Goal: Communication & Community: Answer question/provide support

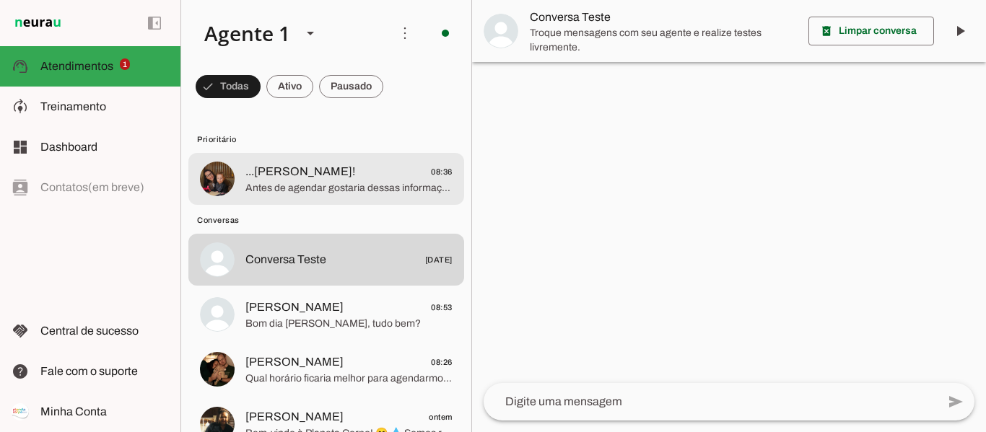
click at [373, 183] on span "Antes de agendar gostaria dessas informações sobre quando pode ser realizado as…" at bounding box center [348, 188] width 207 height 14
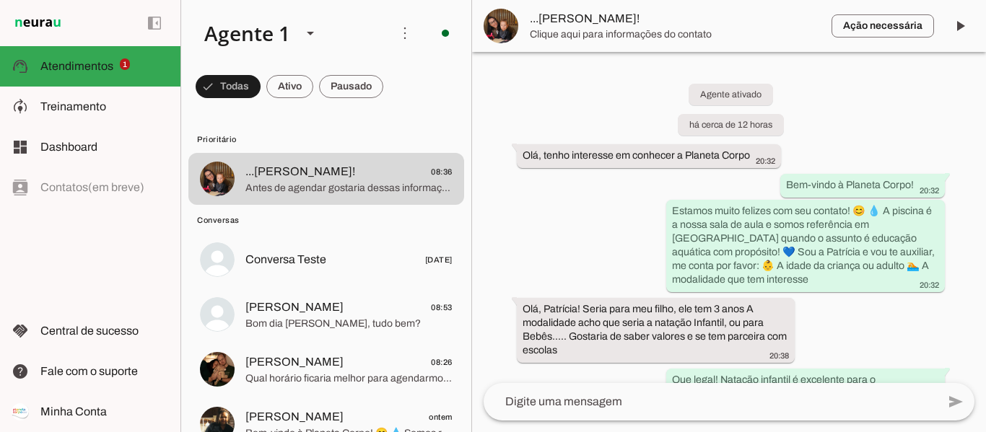
scroll to position [1109, 0]
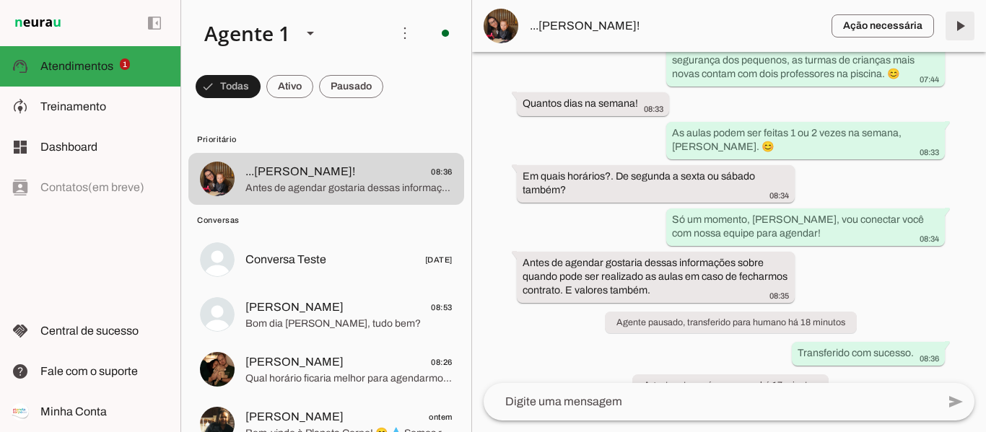
click at [966, 22] on span at bounding box center [959, 26] width 35 height 35
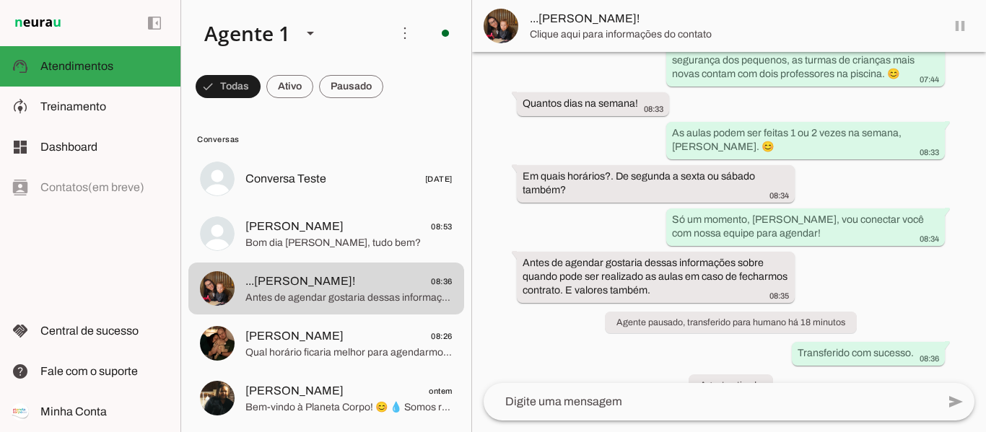
click at [960, 28] on md-item "...[PERSON_NAME]!" at bounding box center [729, 26] width 514 height 52
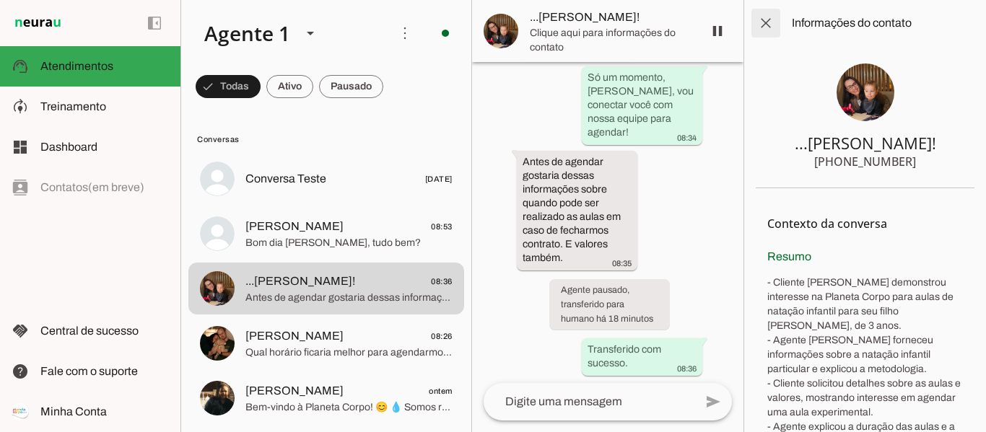
click at [758, 20] on span at bounding box center [765, 23] width 35 height 35
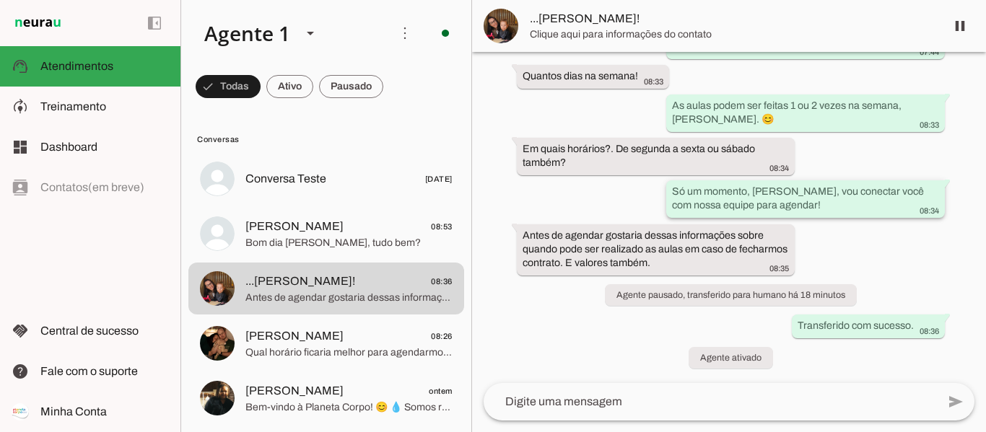
scroll to position [1109, 0]
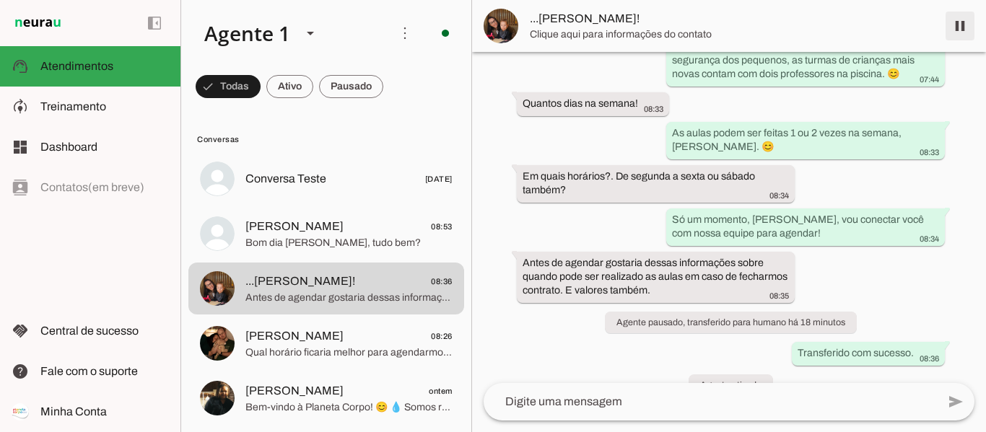
click at [961, 25] on span at bounding box center [959, 26] width 35 height 35
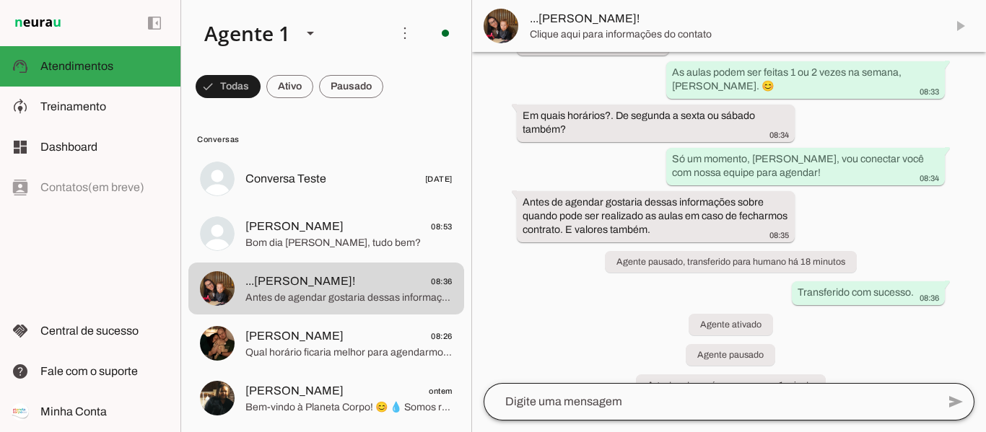
click at [763, 411] on div at bounding box center [709, 402] width 453 height 38
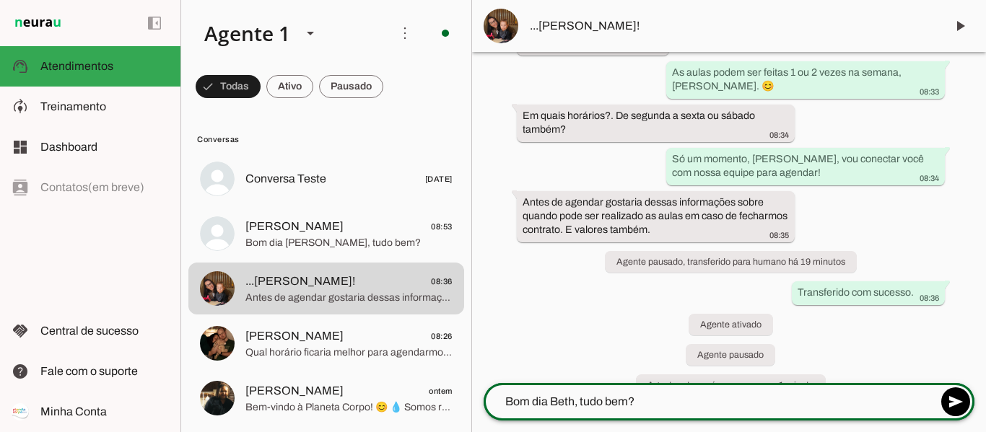
type textarea "Bom dia Beth, tudo bem?"
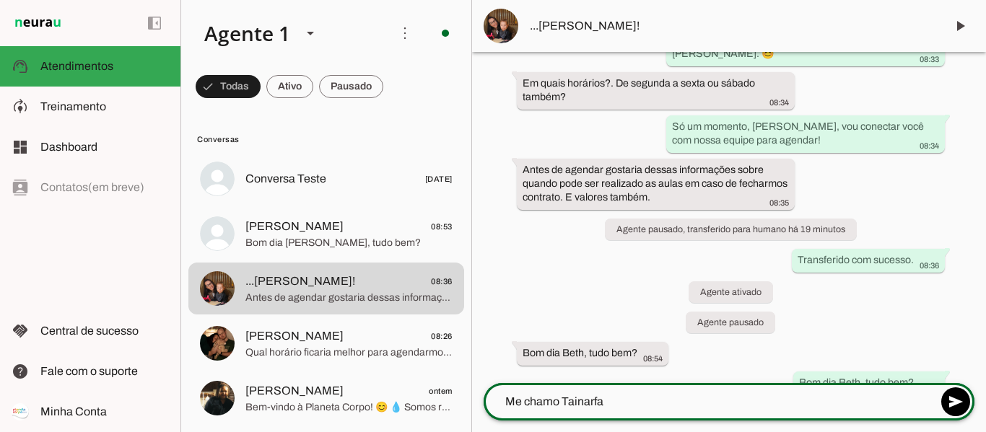
scroll to position [1202, 0]
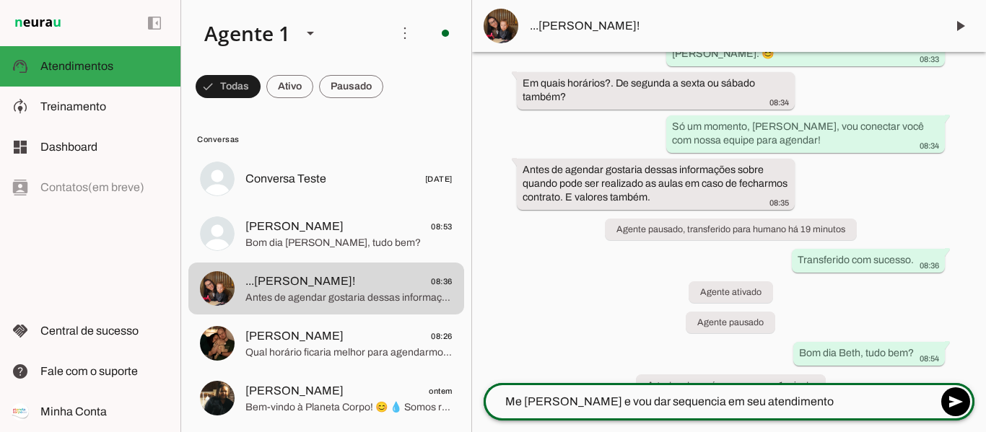
type textarea "Me [PERSON_NAME] e vou dar sequencia em seu atendimento"
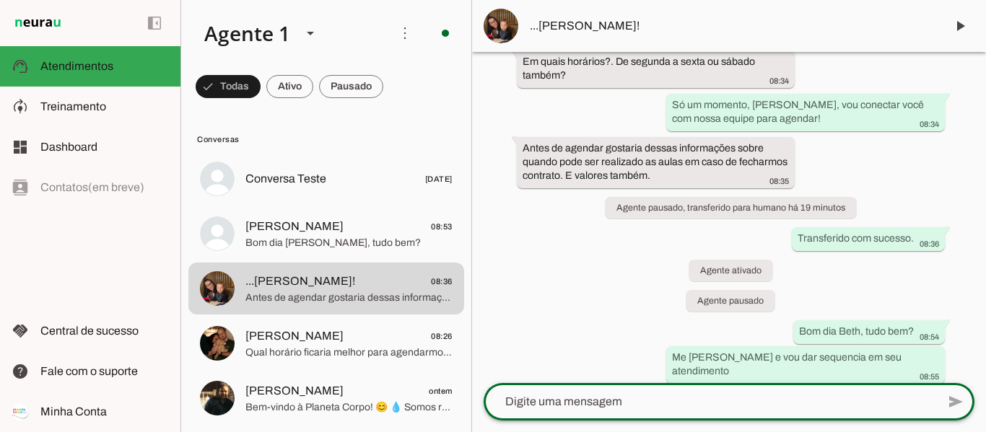
scroll to position [1242, 0]
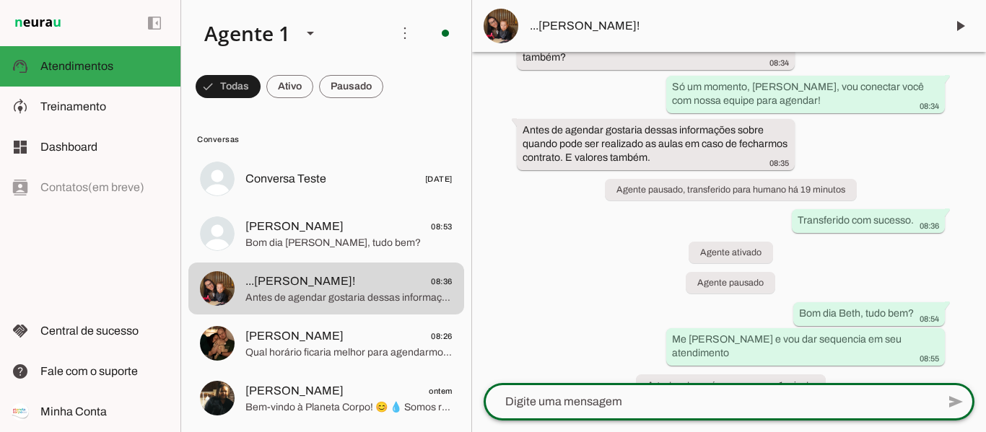
click at [732, 400] on textarea at bounding box center [709, 401] width 453 height 17
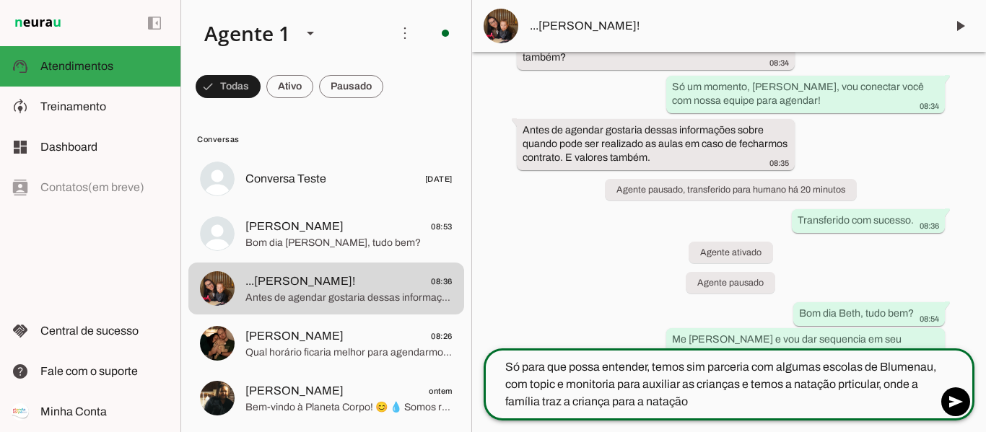
click at [843, 385] on textarea "Só para que possa entender, temos sim parceria com algumas escolas de Blumenau,…" at bounding box center [709, 385] width 453 height 52
click at [702, 405] on textarea "Só para que possa entender, temos sim parceria com algumas escolas de Blumenau,…" at bounding box center [709, 385] width 453 height 52
type textarea "Só para que possa entender, temos sim parceria com algumas escolas de Blumenau,…"
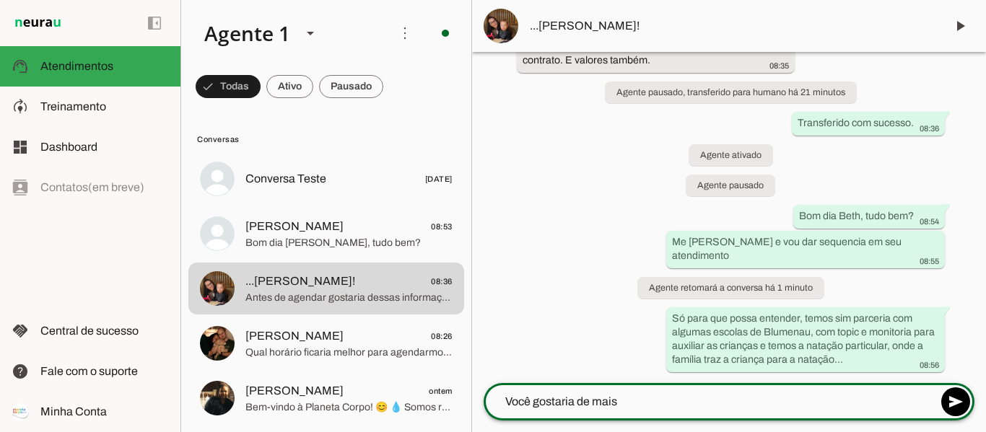
scroll to position [1312, 0]
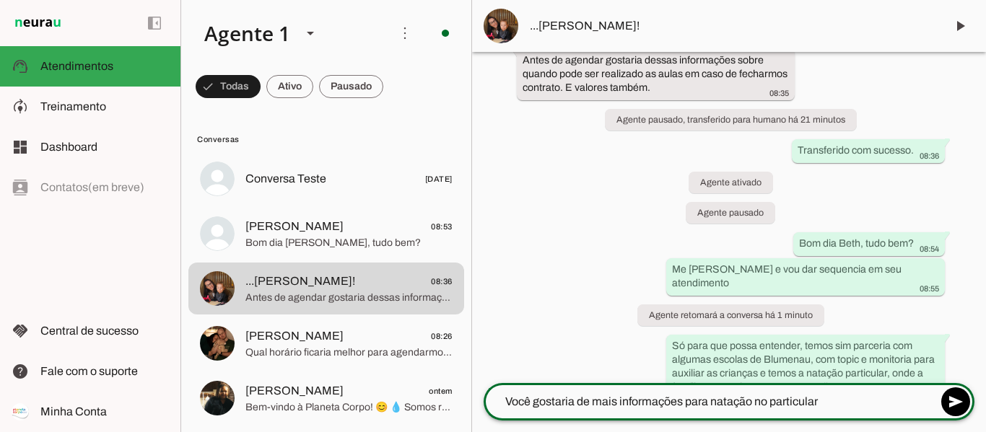
type textarea "Você gostaria de mais informações para natação no particular?"
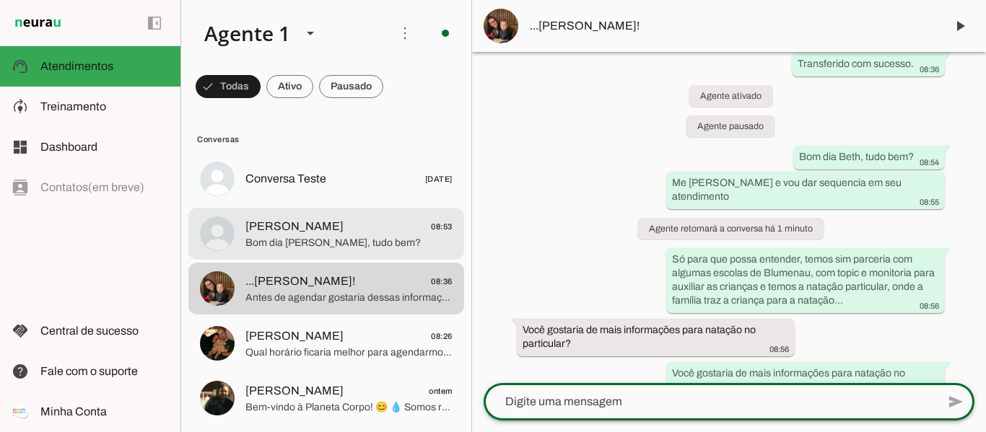
scroll to position [1351, 0]
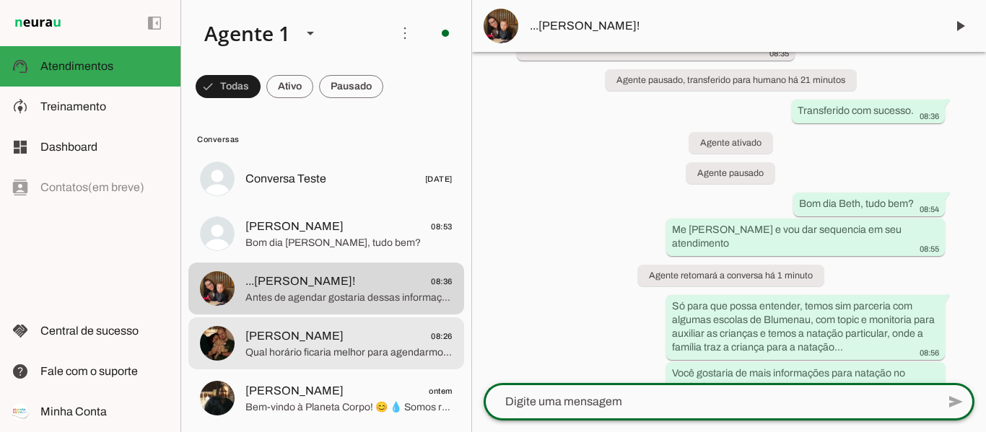
click at [348, 331] on span "[PERSON_NAME] 08:26" at bounding box center [348, 337] width 207 height 18
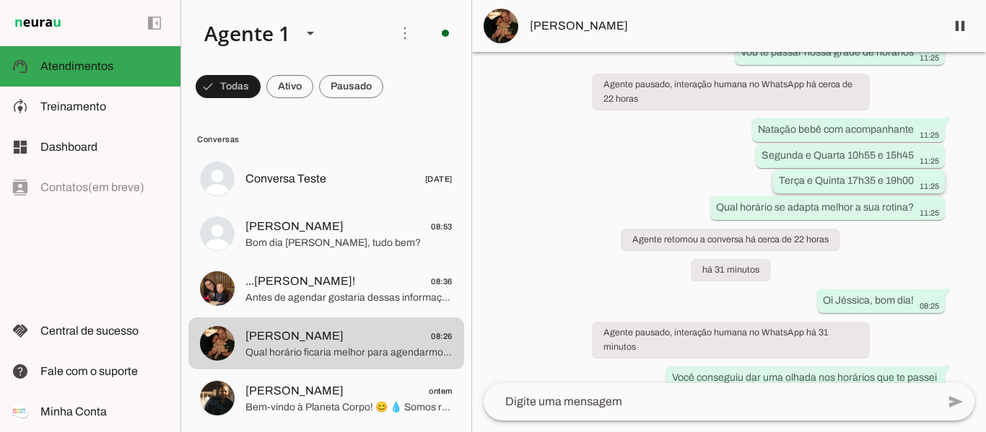
scroll to position [1426, 0]
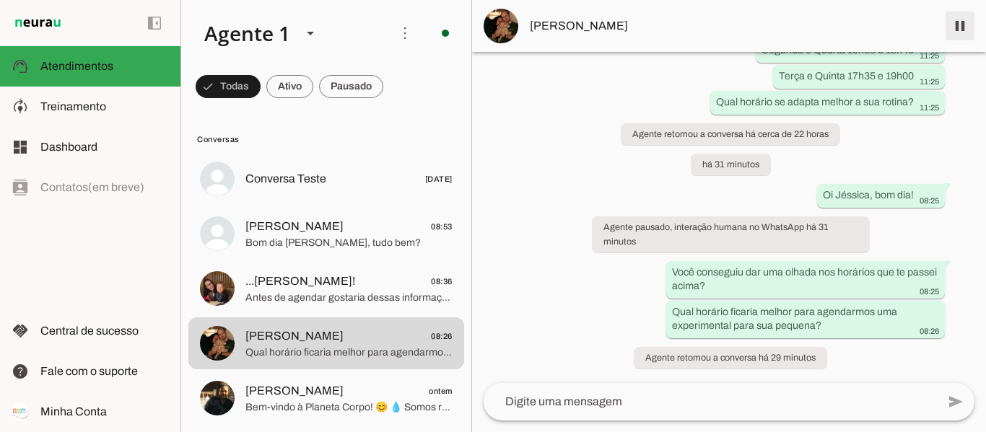
drag, startPoint x: 955, startPoint y: 30, endPoint x: 763, endPoint y: 71, distance: 195.6
click at [955, 30] on span at bounding box center [959, 26] width 35 height 35
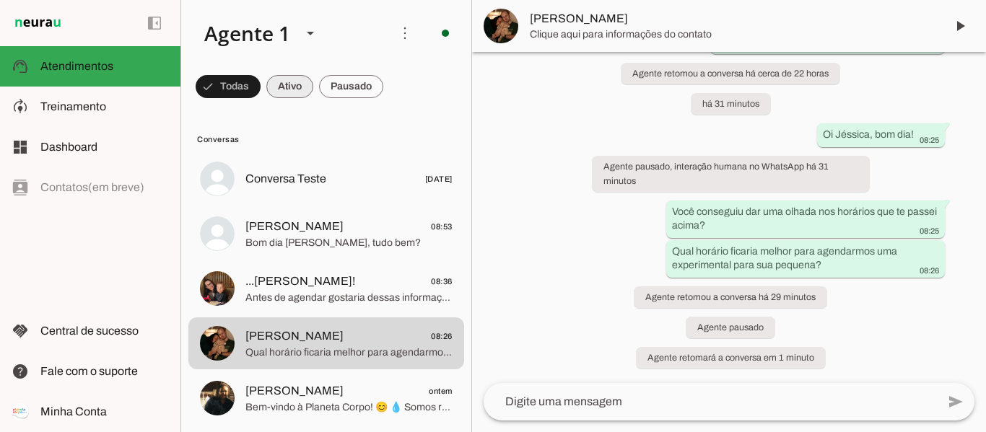
click at [293, 84] on span at bounding box center [289, 86] width 47 height 35
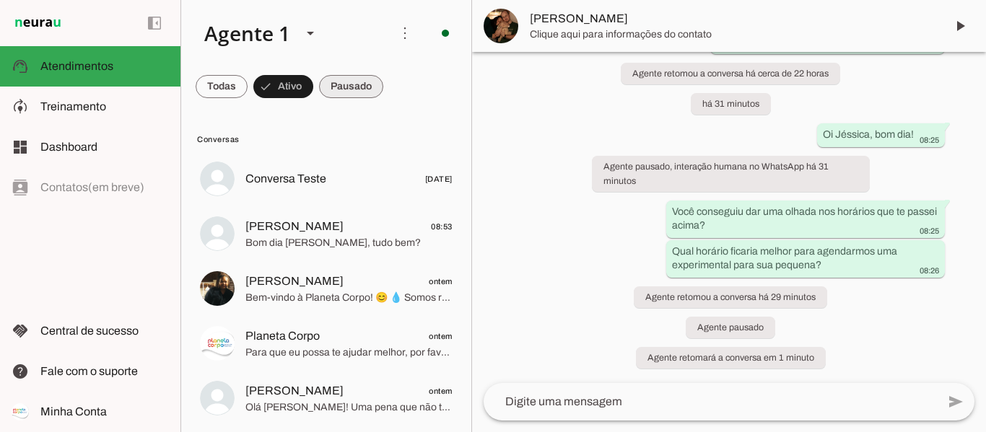
click at [353, 92] on span at bounding box center [351, 86] width 64 height 35
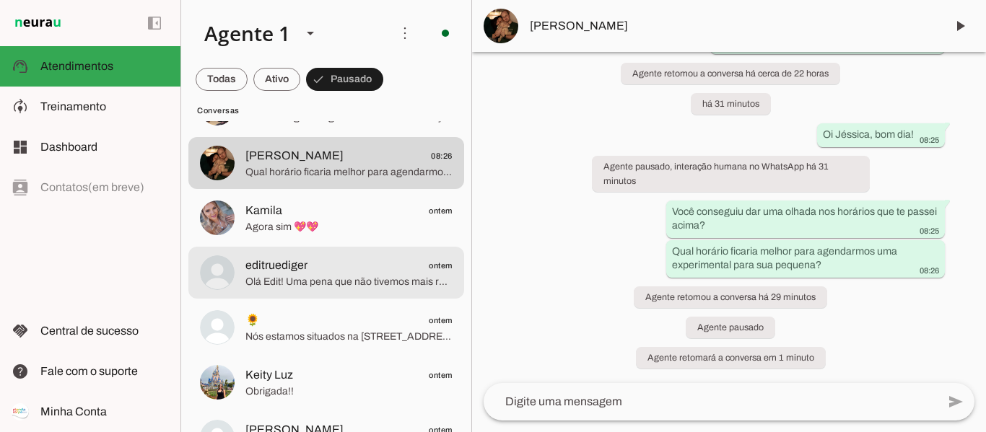
scroll to position [144, 0]
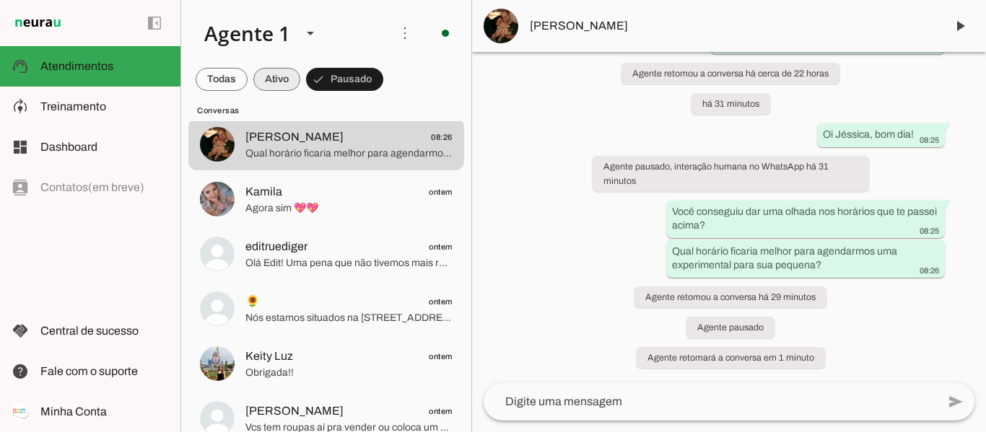
click at [275, 77] on span at bounding box center [276, 79] width 47 height 35
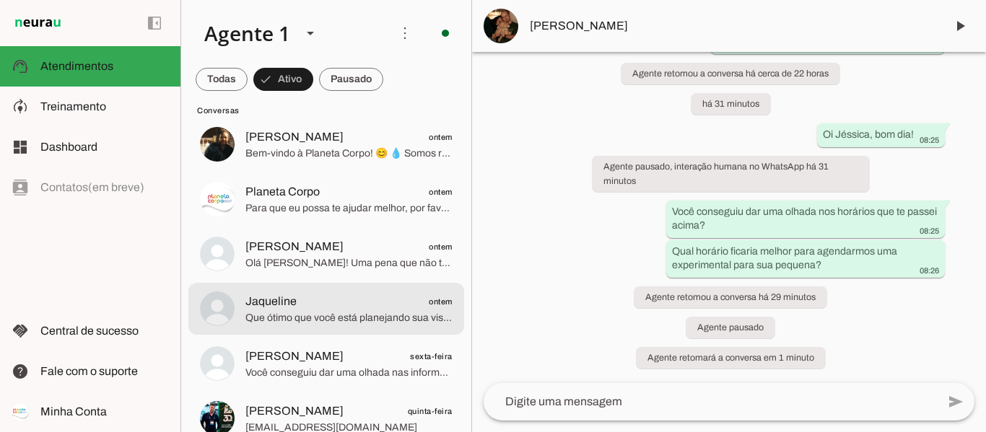
click at [339, 302] on span "Jaqueline ontem" at bounding box center [348, 302] width 207 height 18
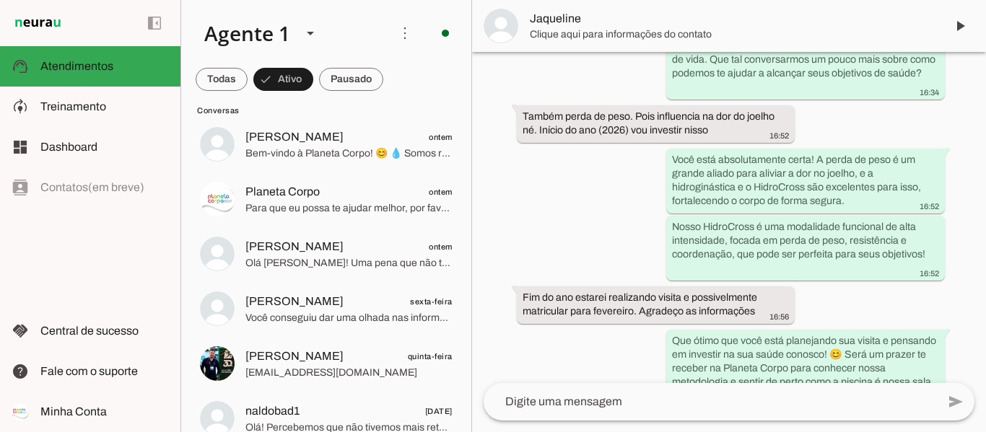
scroll to position [1189, 0]
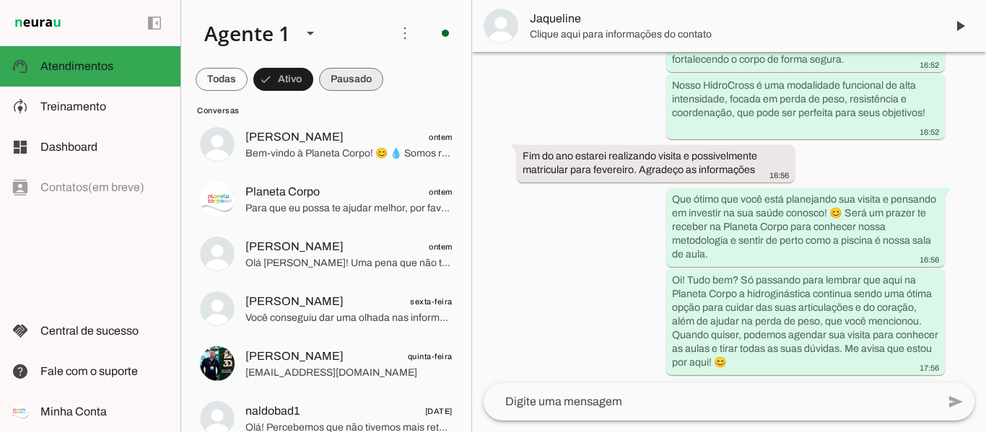
click at [356, 74] on span at bounding box center [351, 79] width 64 height 35
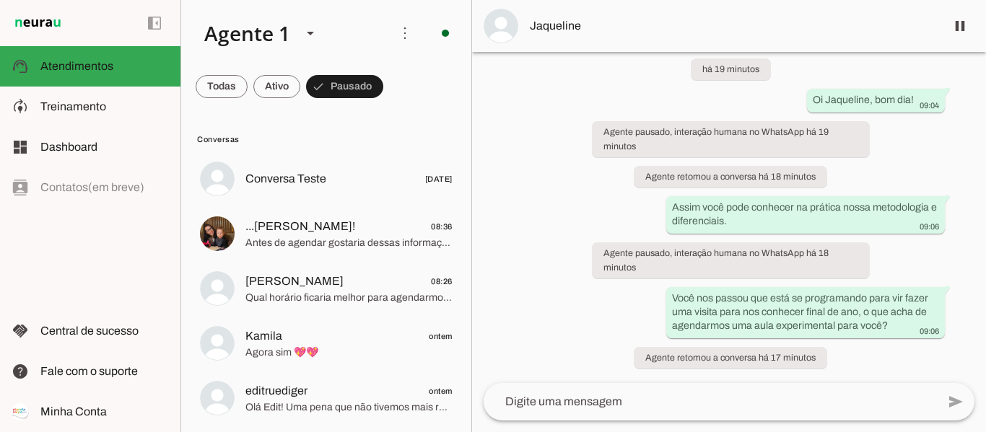
scroll to position [0, 0]
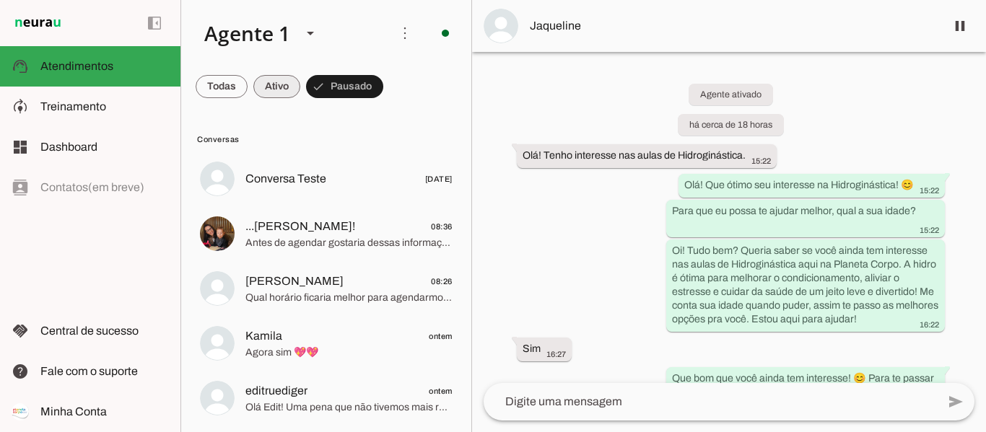
click at [278, 83] on span at bounding box center [276, 86] width 47 height 35
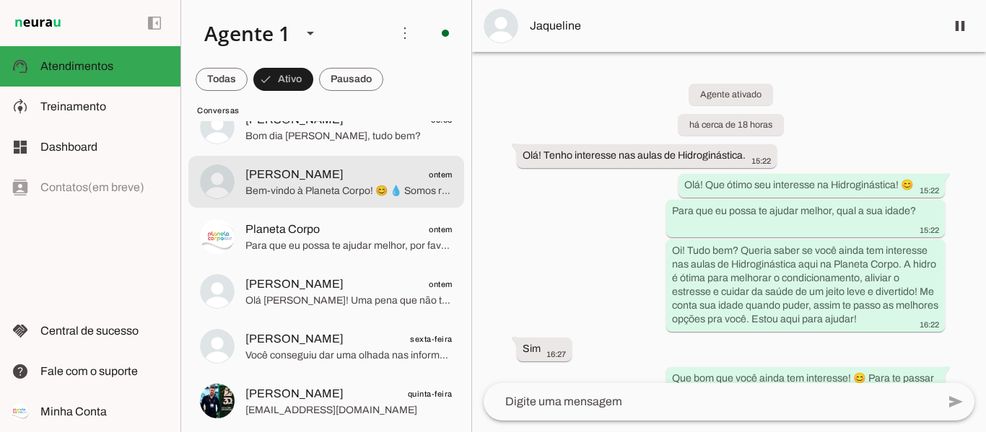
scroll to position [289, 0]
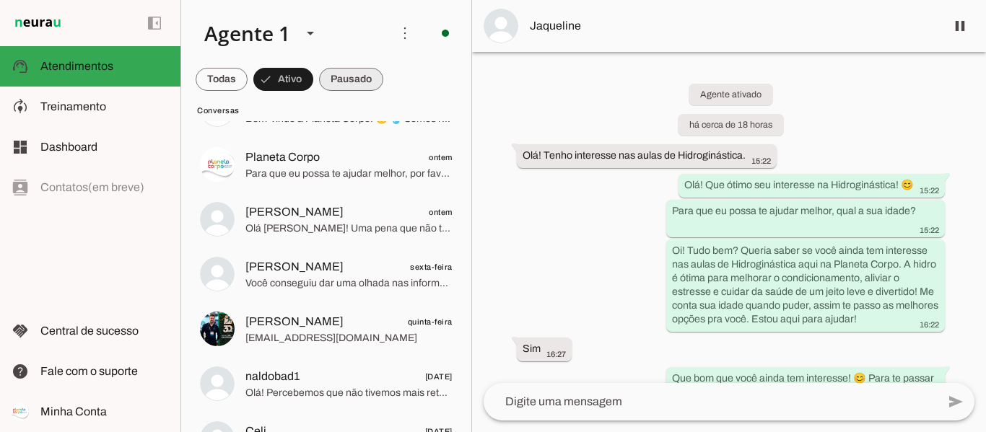
click at [345, 75] on span at bounding box center [351, 79] width 64 height 35
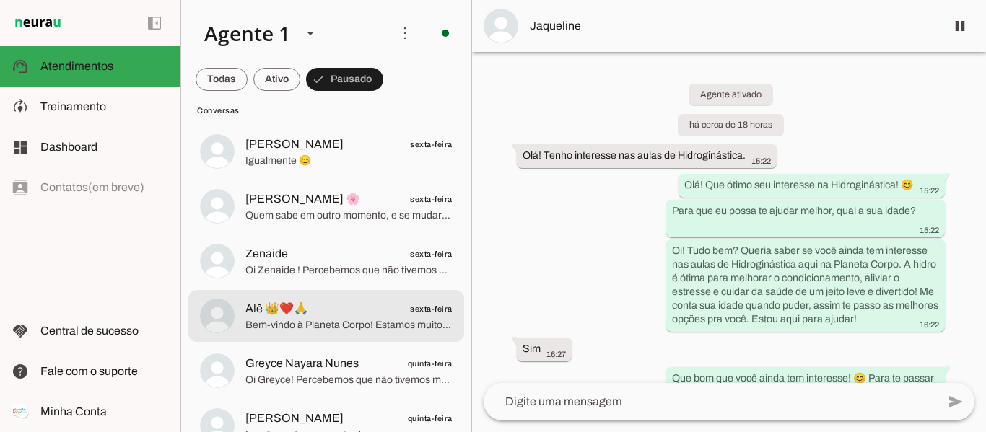
scroll to position [866, 0]
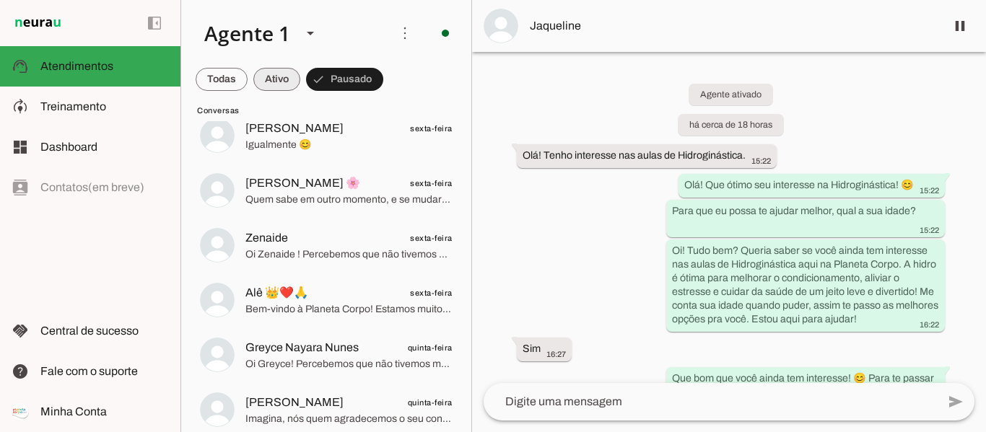
click at [270, 76] on span at bounding box center [276, 79] width 47 height 35
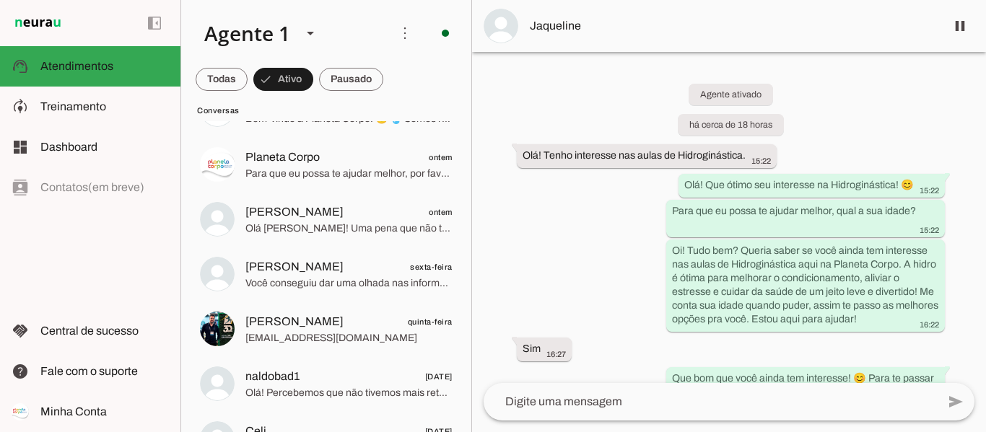
scroll to position [0, 0]
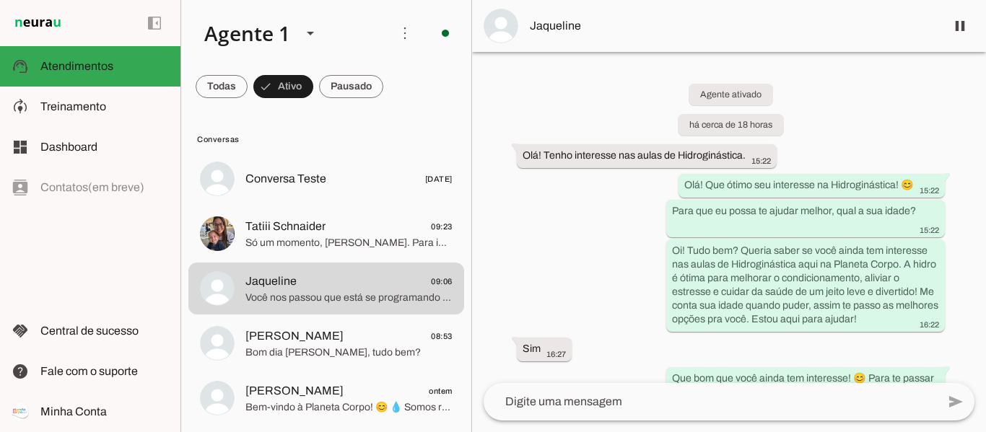
click at [345, 106] on md-chip-set at bounding box center [326, 86] width 290 height 40
click at [348, 86] on span at bounding box center [351, 86] width 64 height 35
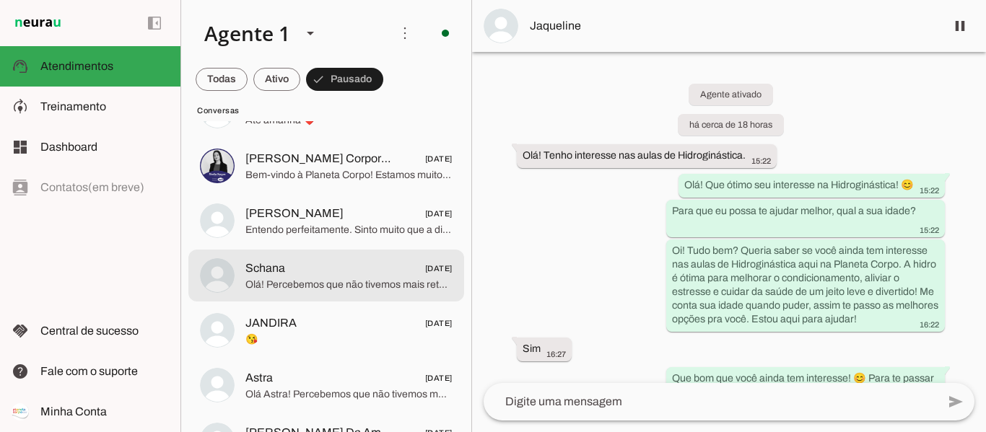
scroll to position [1876, 0]
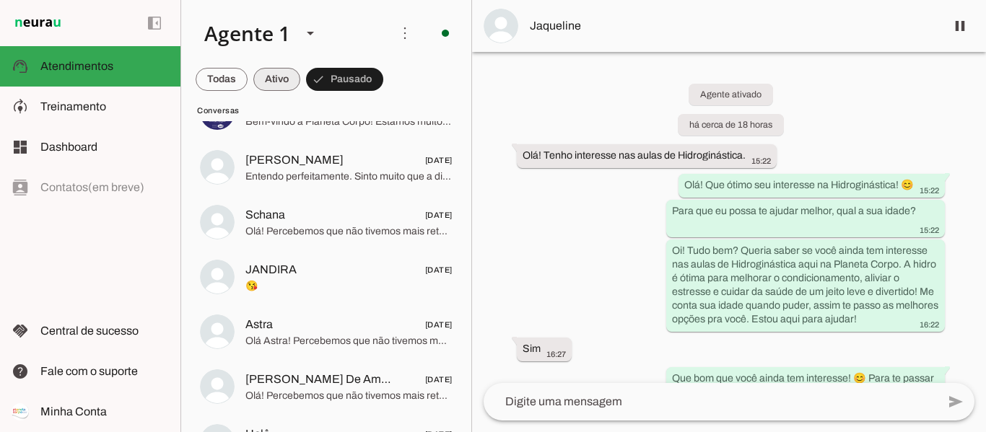
click at [272, 78] on span at bounding box center [276, 79] width 47 height 35
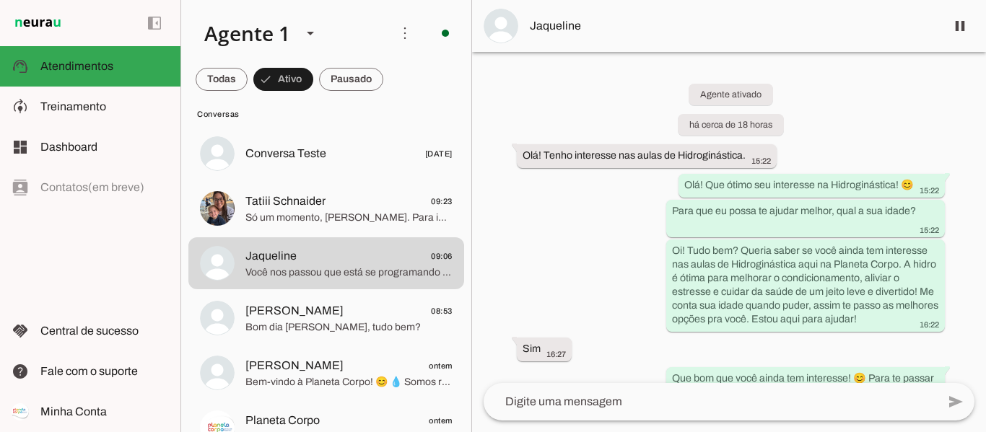
scroll to position [0, 0]
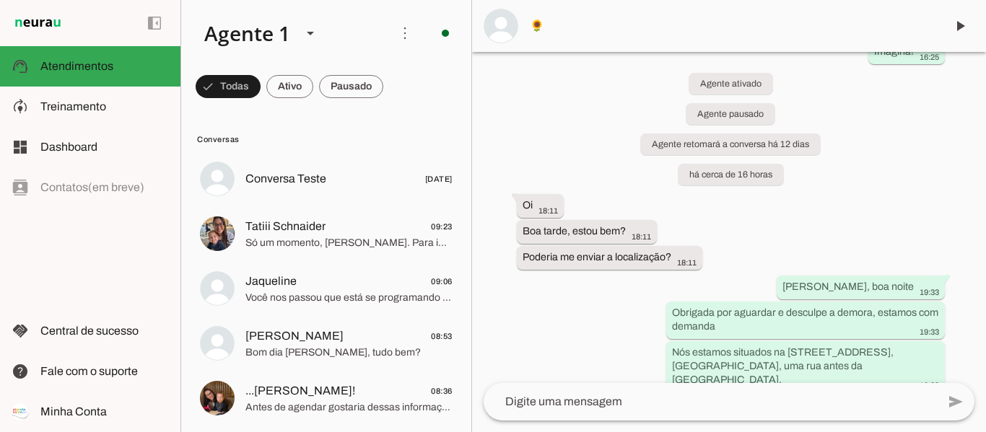
scroll to position [2615, 0]
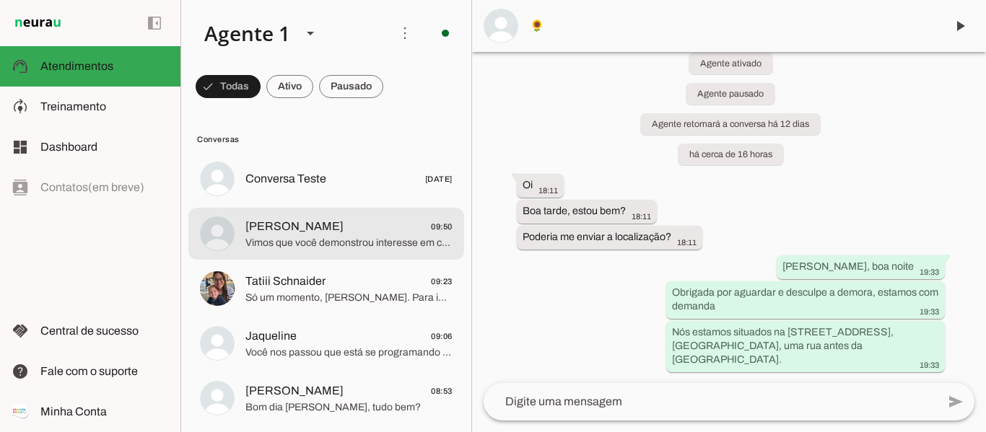
click at [281, 227] on span "[PERSON_NAME]" at bounding box center [294, 226] width 98 height 17
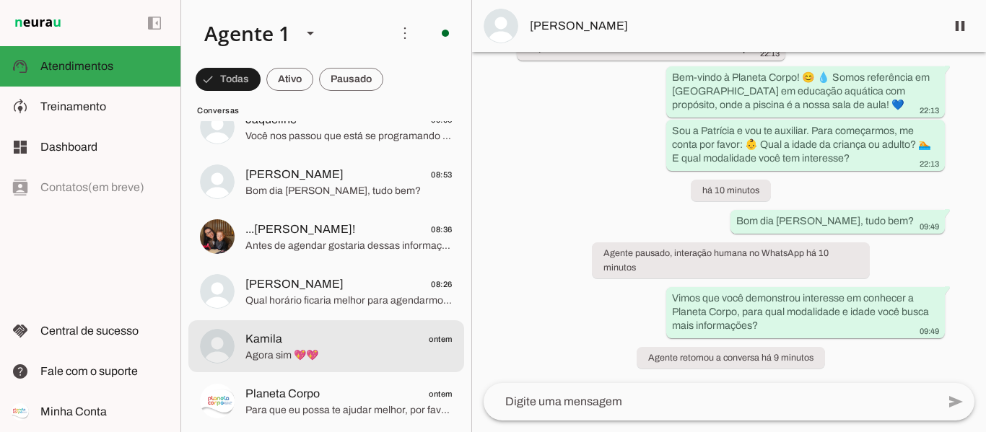
scroll to position [289, 0]
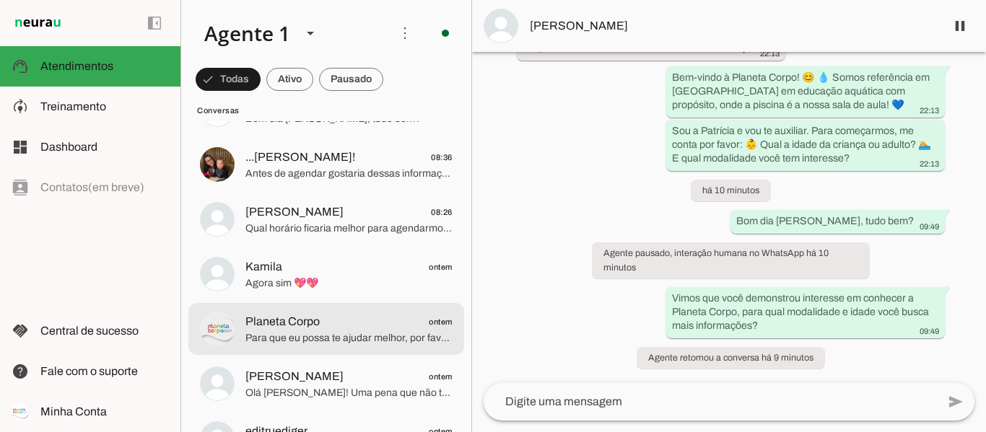
click at [304, 333] on span "Para que eu possa te ajudar melhor, por favor, me informe a idade da criança ou…" at bounding box center [348, 338] width 207 height 14
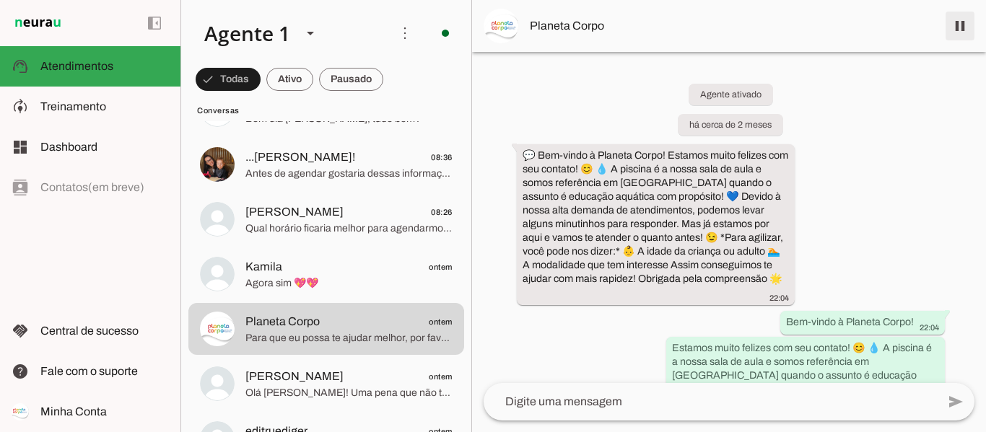
click at [969, 29] on span at bounding box center [959, 26] width 35 height 35
